Goal: Transaction & Acquisition: Purchase product/service

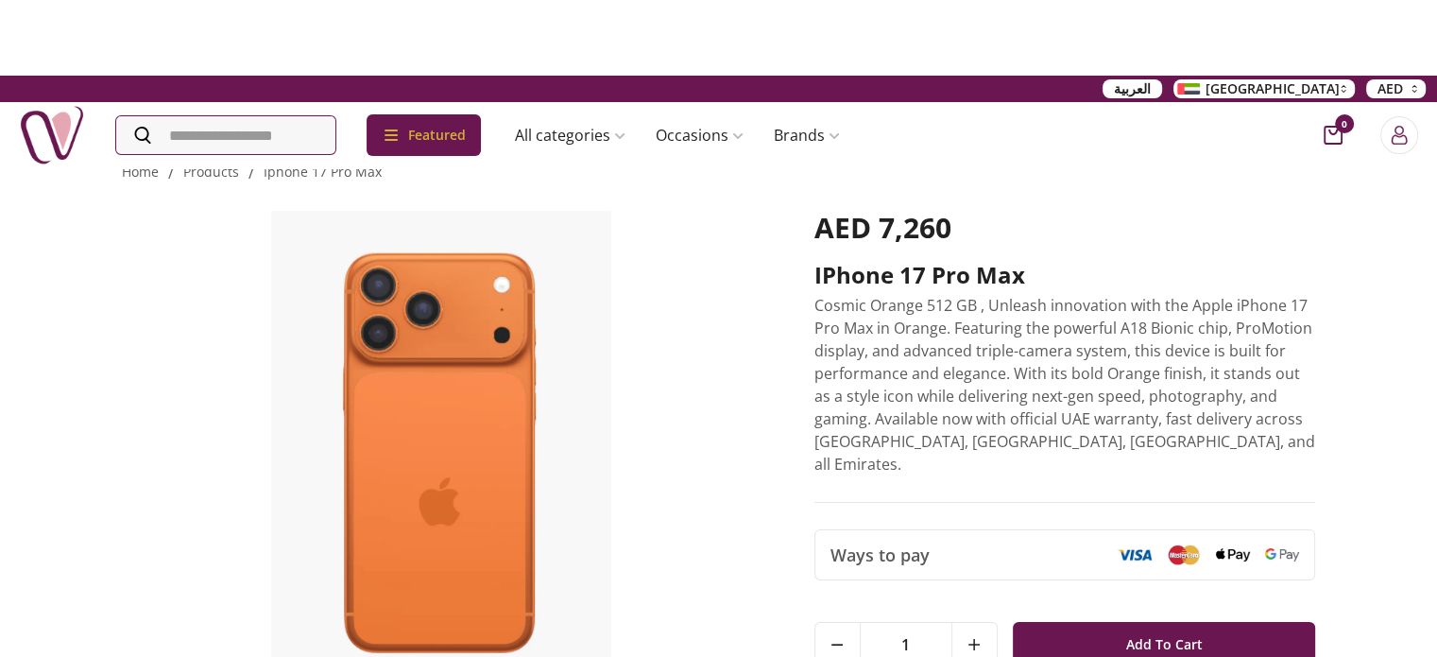
click at [1151, 94] on span "العربية" at bounding box center [1132, 88] width 37 height 19
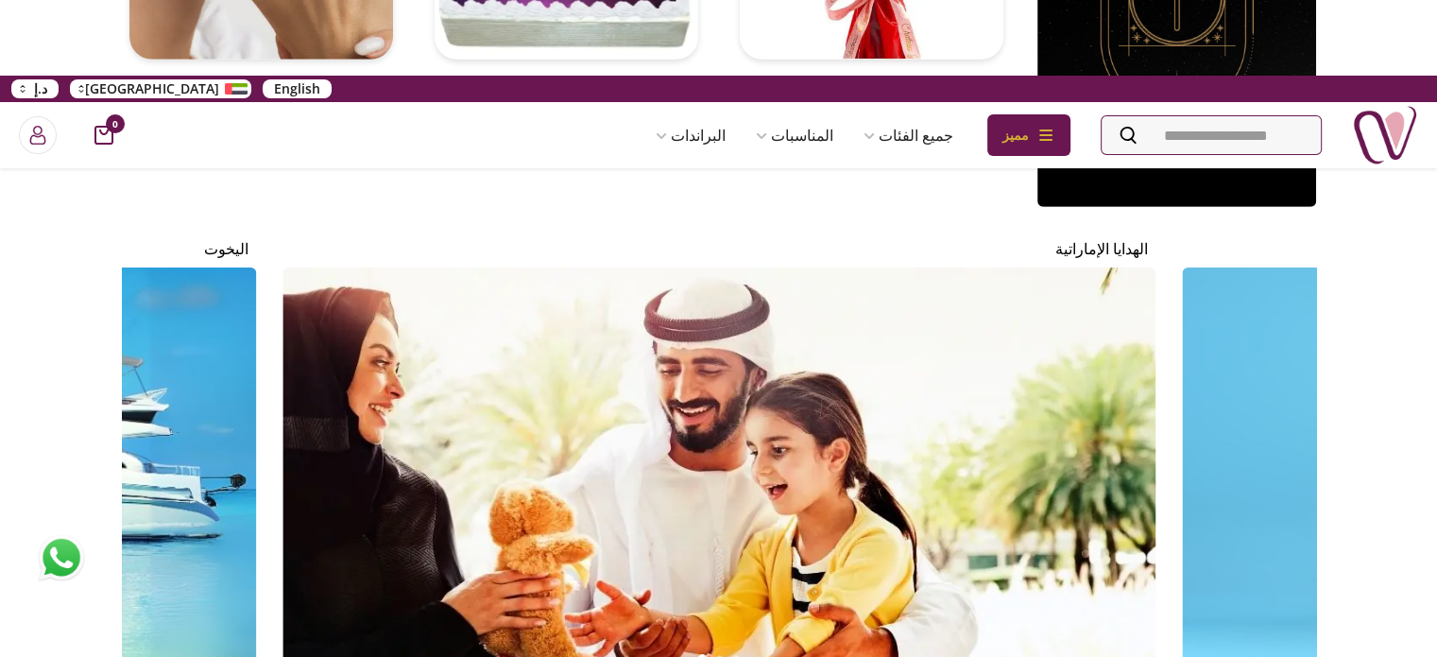
scroll to position [5718, 0]
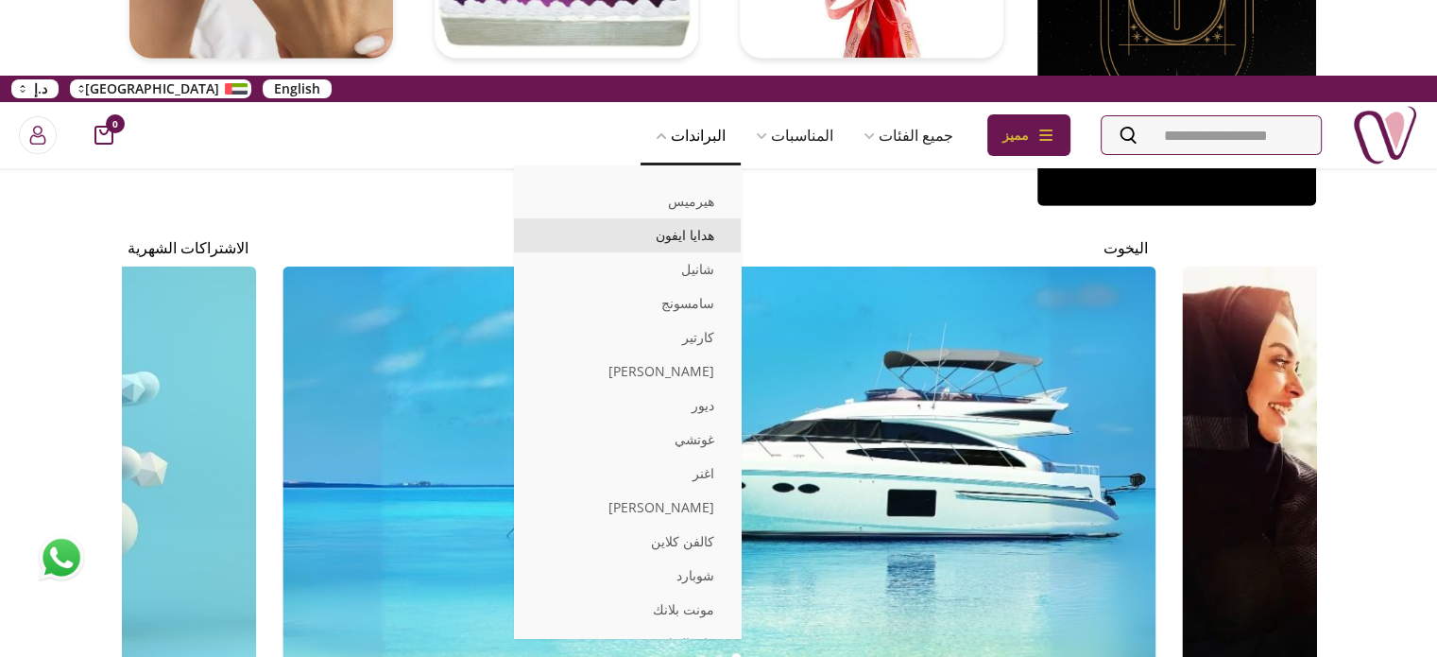
click at [647, 245] on link "هدايا ايفون" at bounding box center [627, 235] width 227 height 34
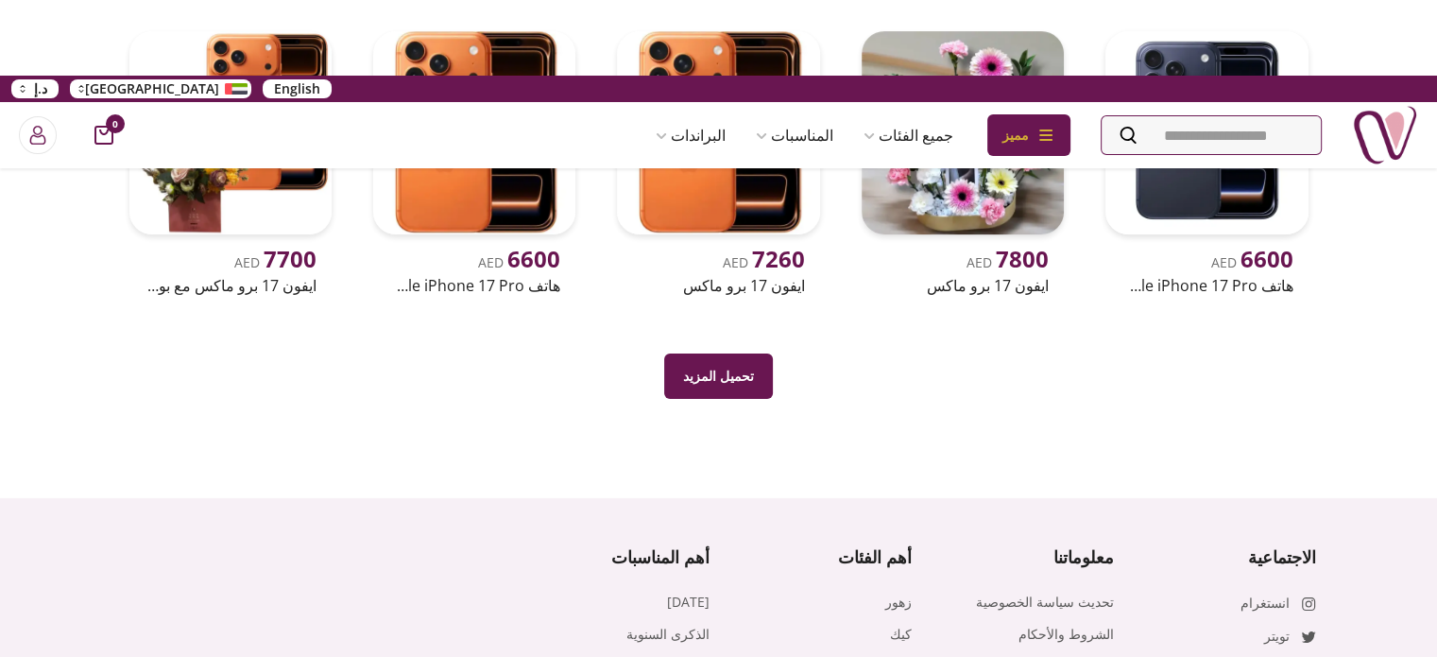
scroll to position [677, 0]
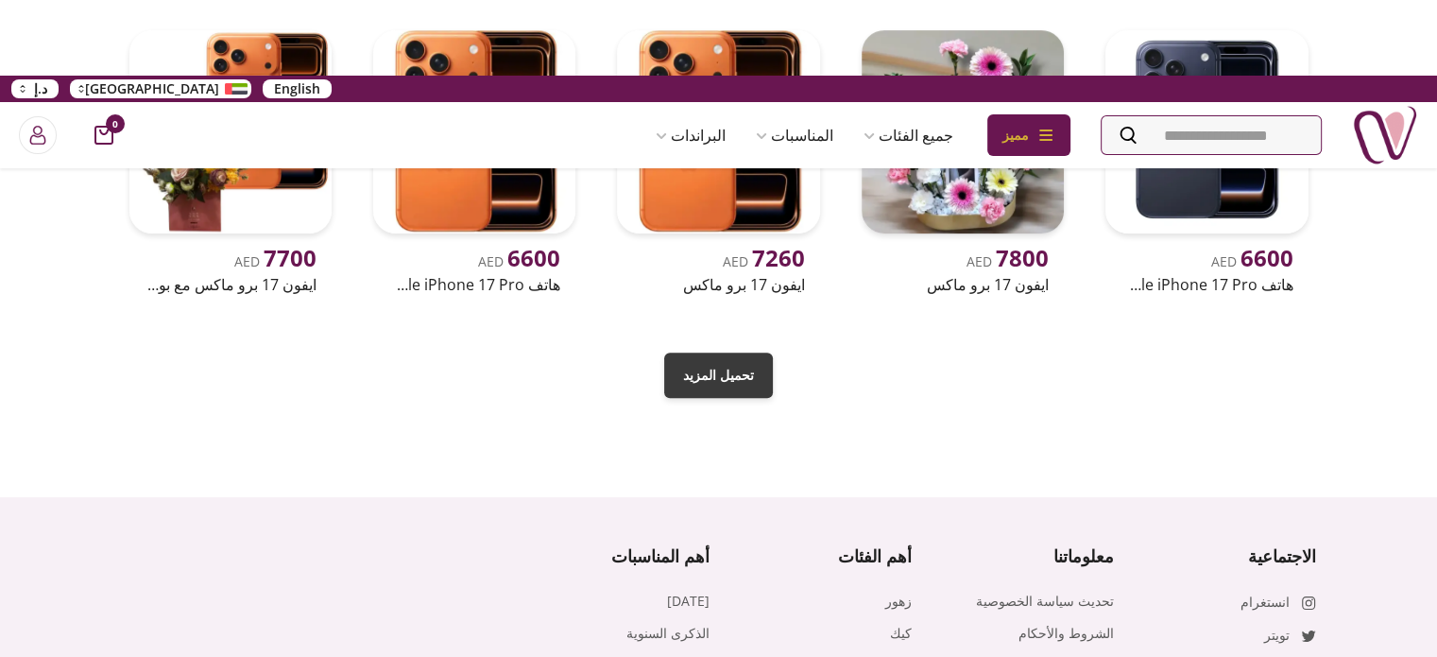
click at [729, 387] on button "تحميل المزيد" at bounding box center [718, 374] width 109 height 45
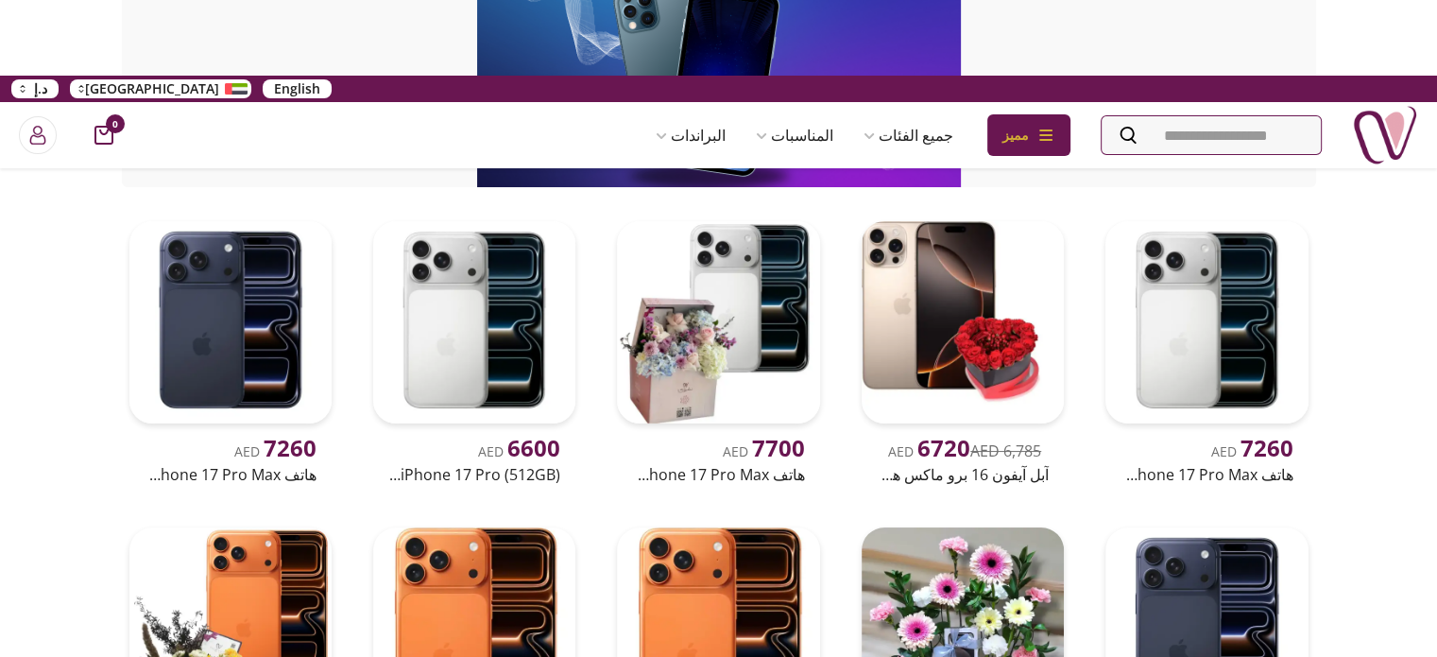
scroll to position [163, 0]
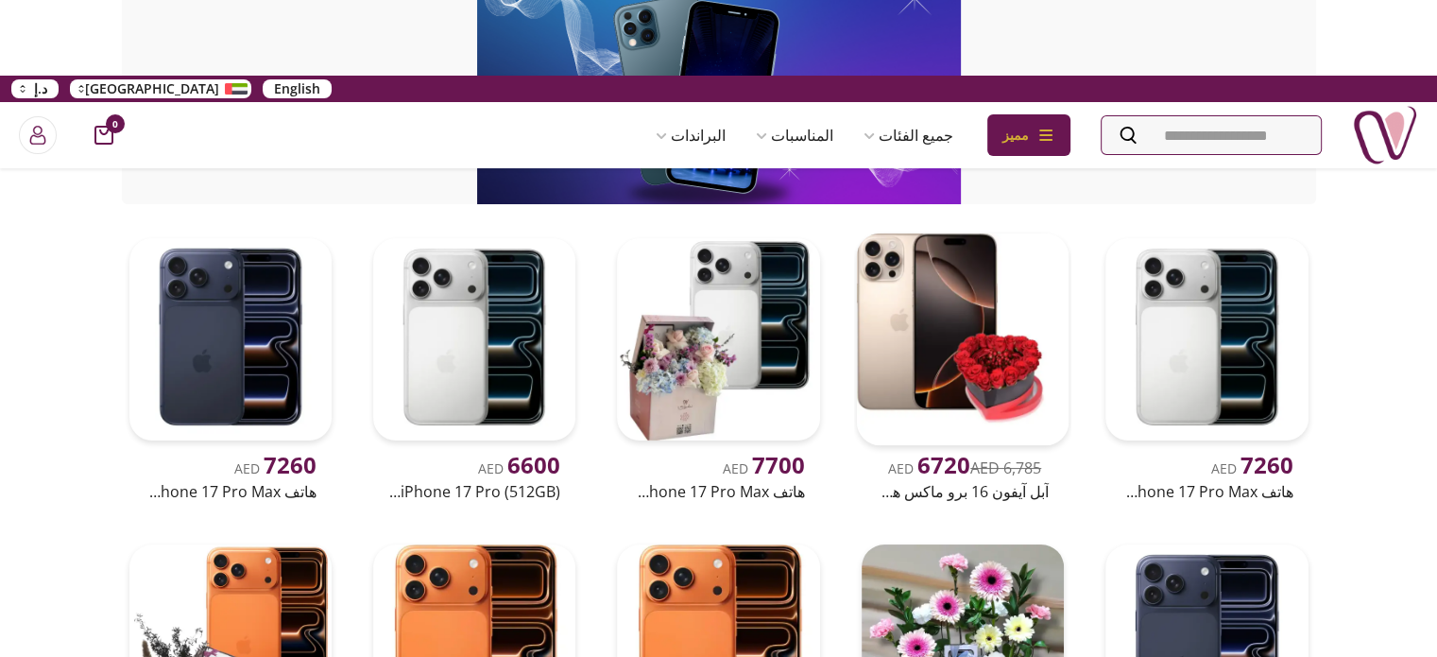
click at [934, 453] on span "6720" at bounding box center [943, 464] width 53 height 31
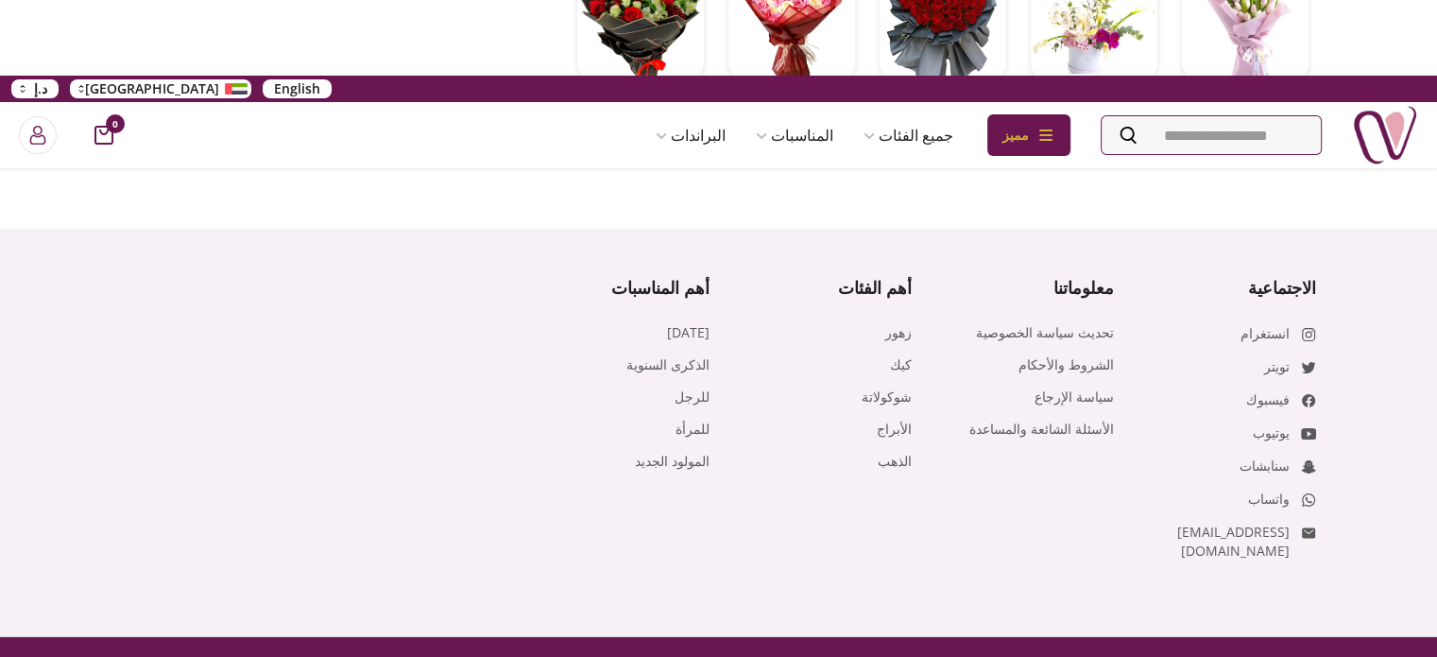
scroll to position [884, 0]
